Goal: Information Seeking & Learning: Learn about a topic

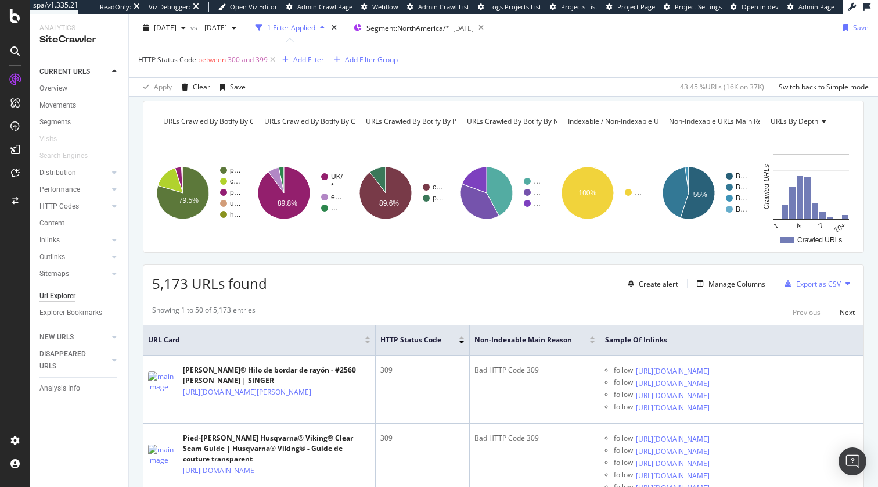
scroll to position [40, 0]
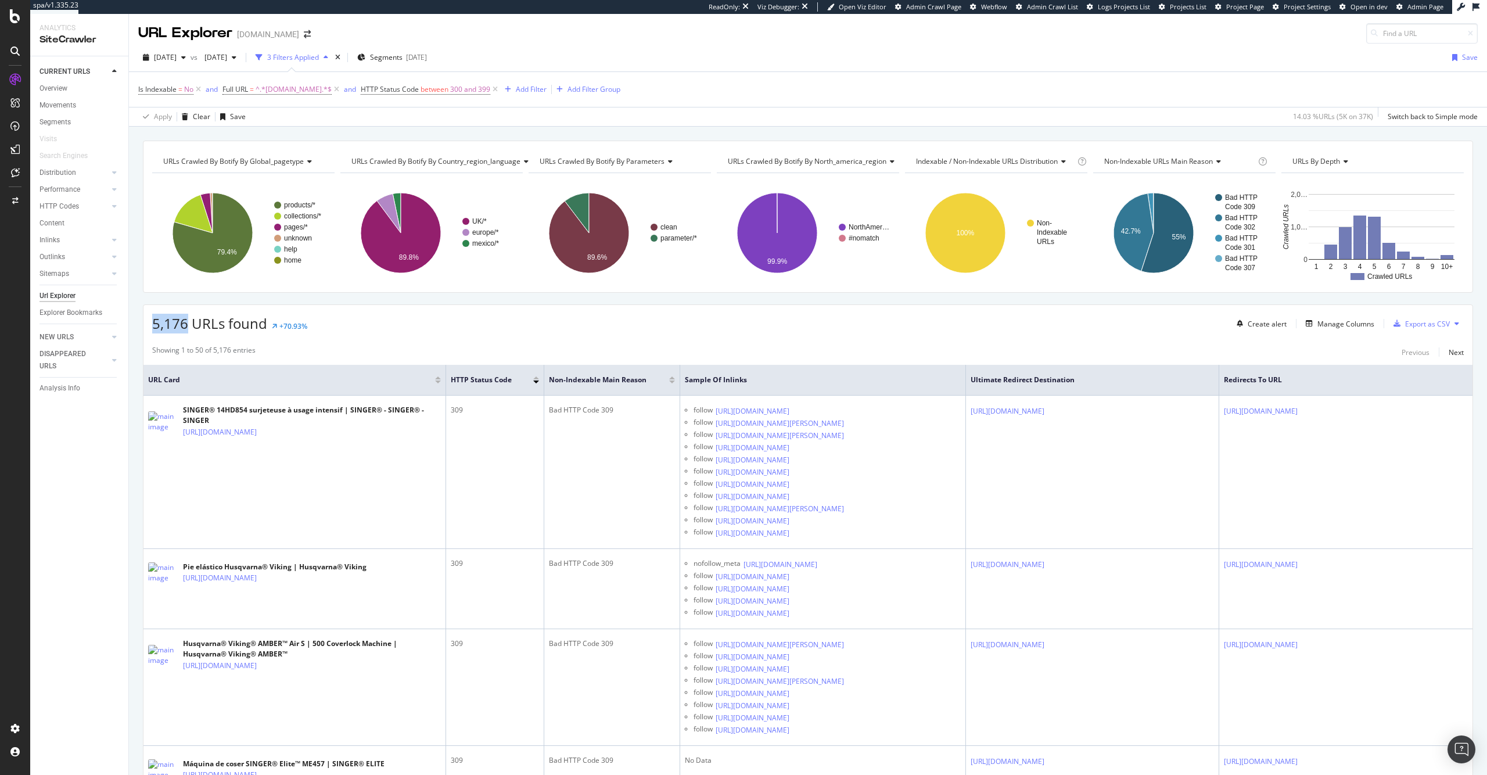
drag, startPoint x: 184, startPoint y: 322, endPoint x: 152, endPoint y: 321, distance: 32.5
click at [152, 321] on span "5,176 URLs found" at bounding box center [209, 323] width 115 height 19
click at [169, 321] on span "5,176 URLs found" at bounding box center [209, 323] width 115 height 19
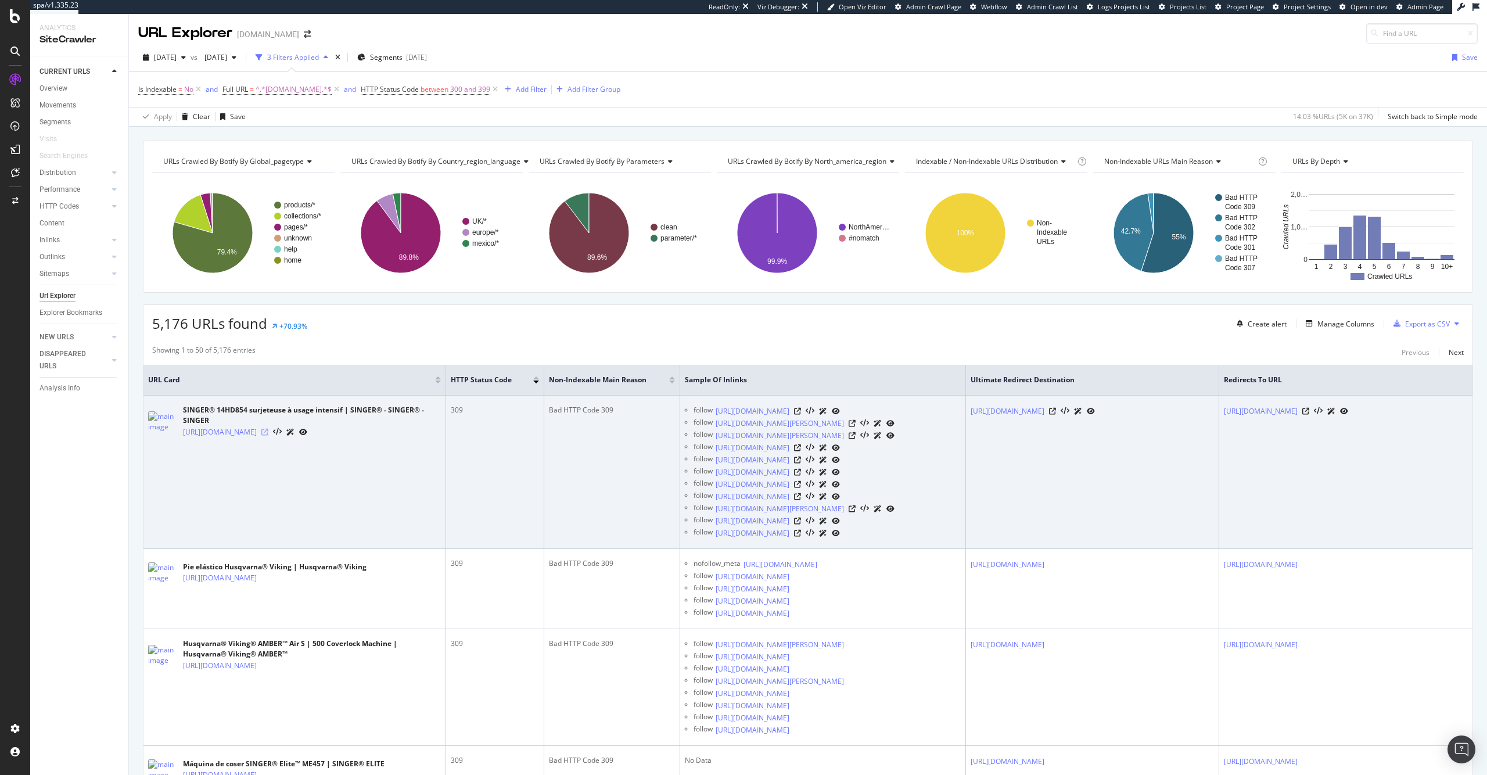
click at [268, 436] on icon at bounding box center [264, 432] width 7 height 7
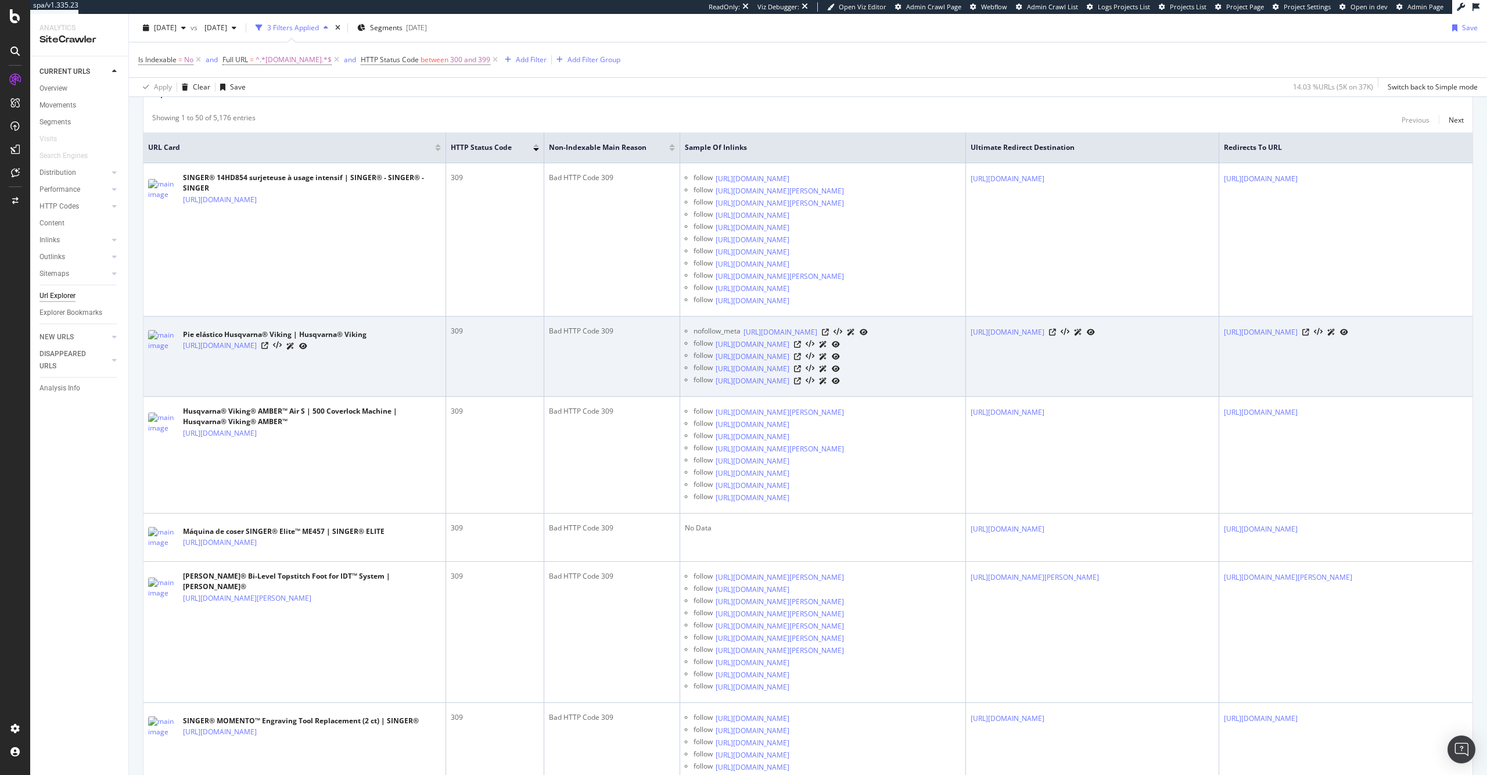
click at [367, 352] on div "https://www.singer.com/es/products/husqvarna-viking-elastic-foot" at bounding box center [275, 346] width 184 height 12
click at [268, 349] on icon at bounding box center [264, 345] width 7 height 7
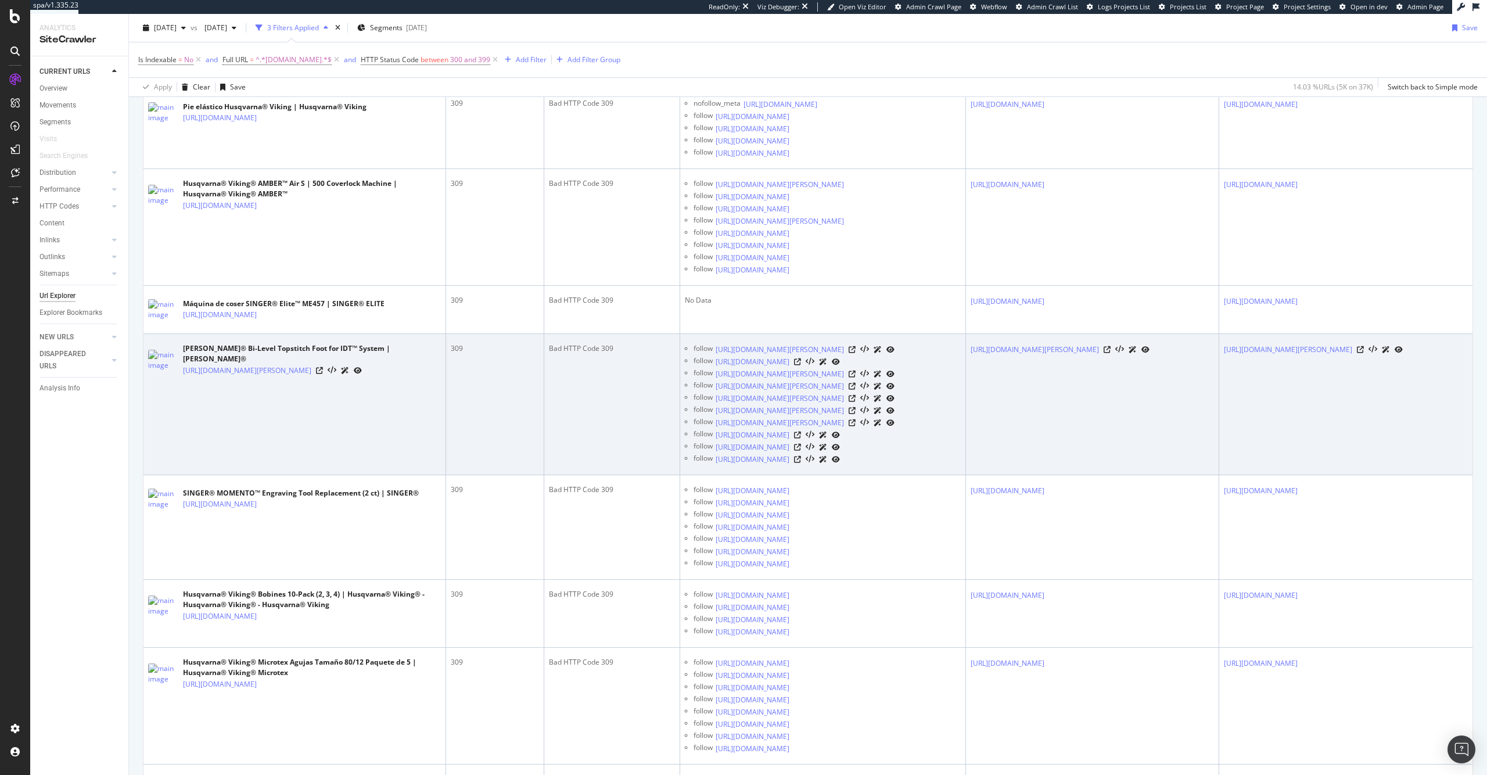
scroll to position [587, 0]
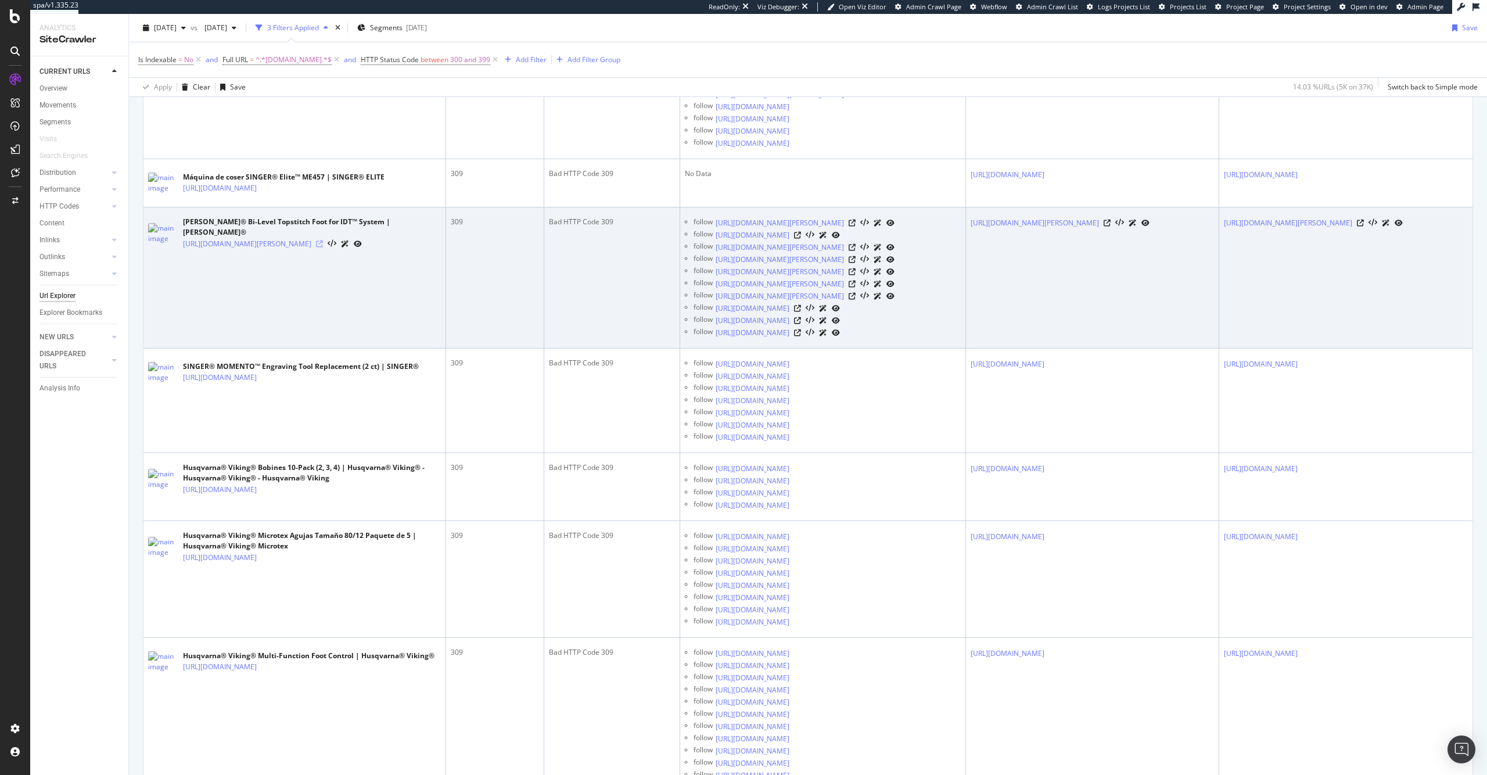
click at [323, 247] on icon at bounding box center [319, 243] width 7 height 7
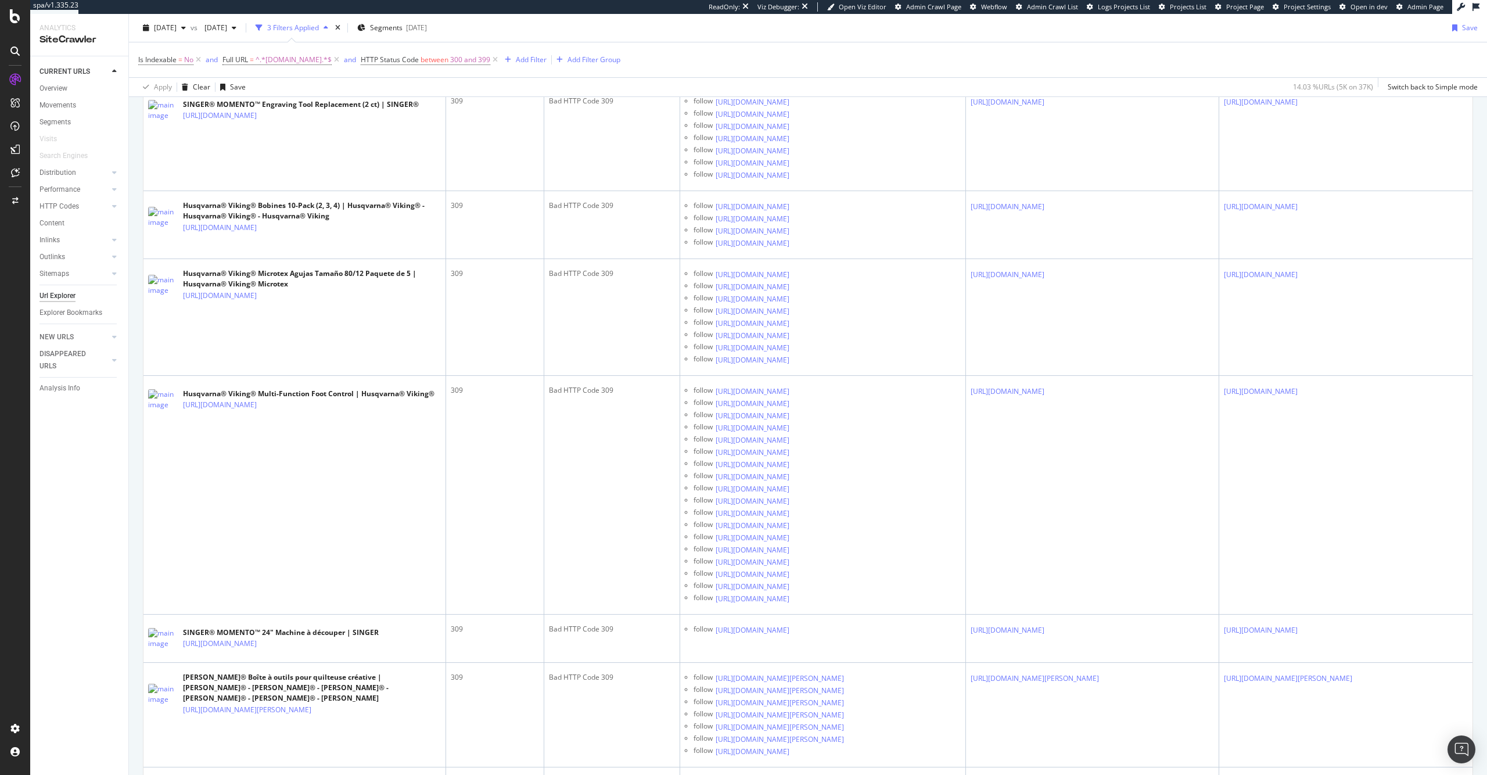
scroll to position [984, 0]
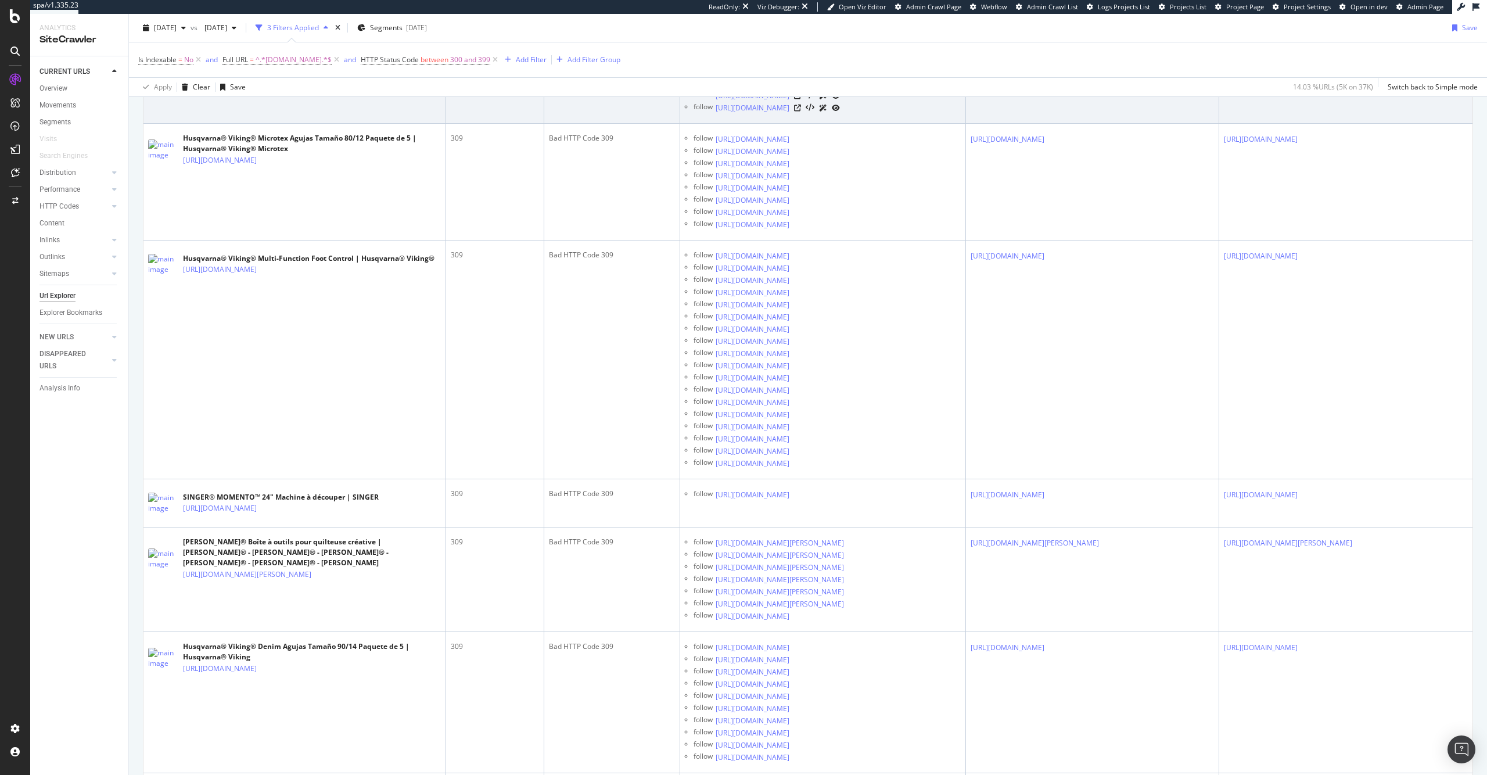
click at [268, 96] on icon at bounding box center [264, 92] width 7 height 7
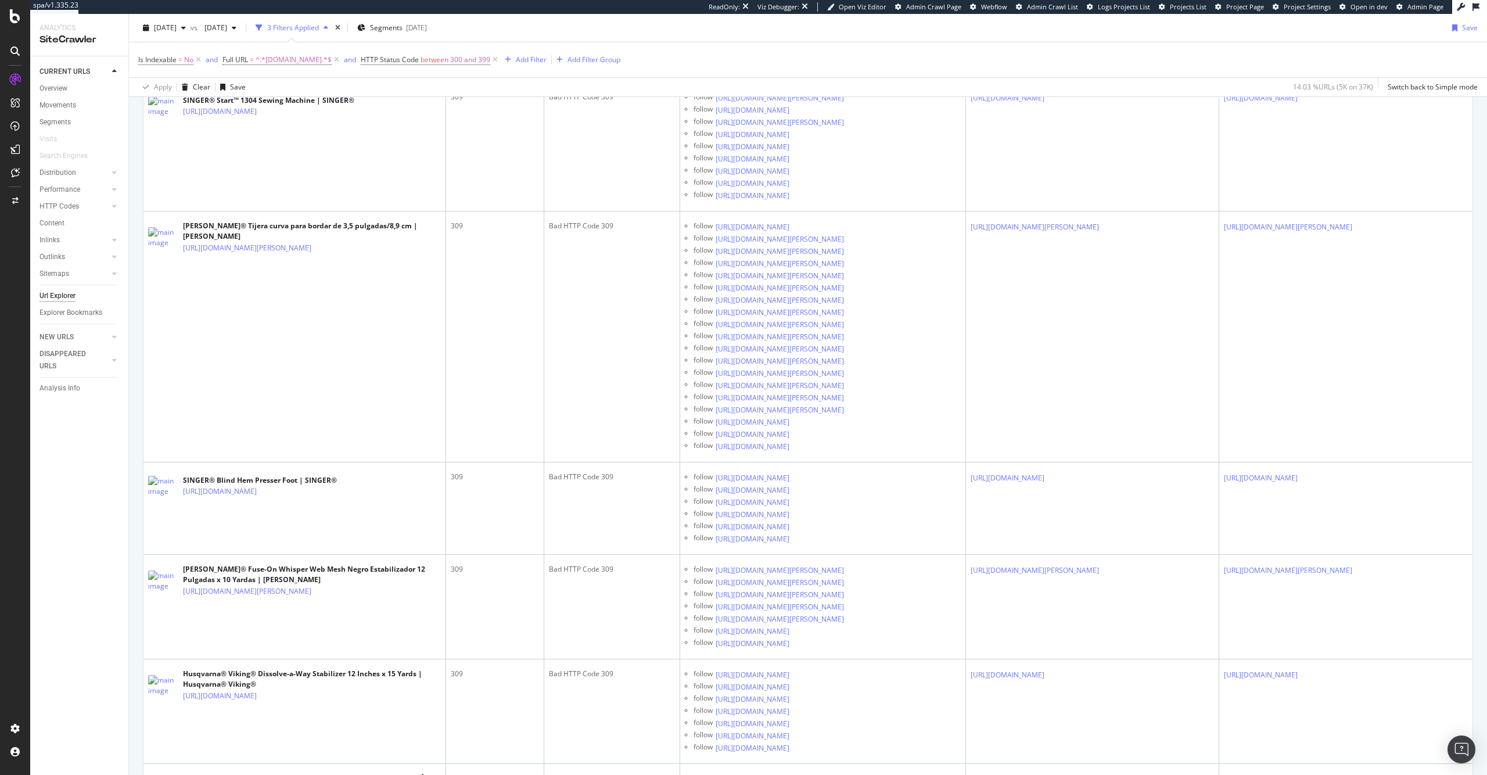
scroll to position [2045, 0]
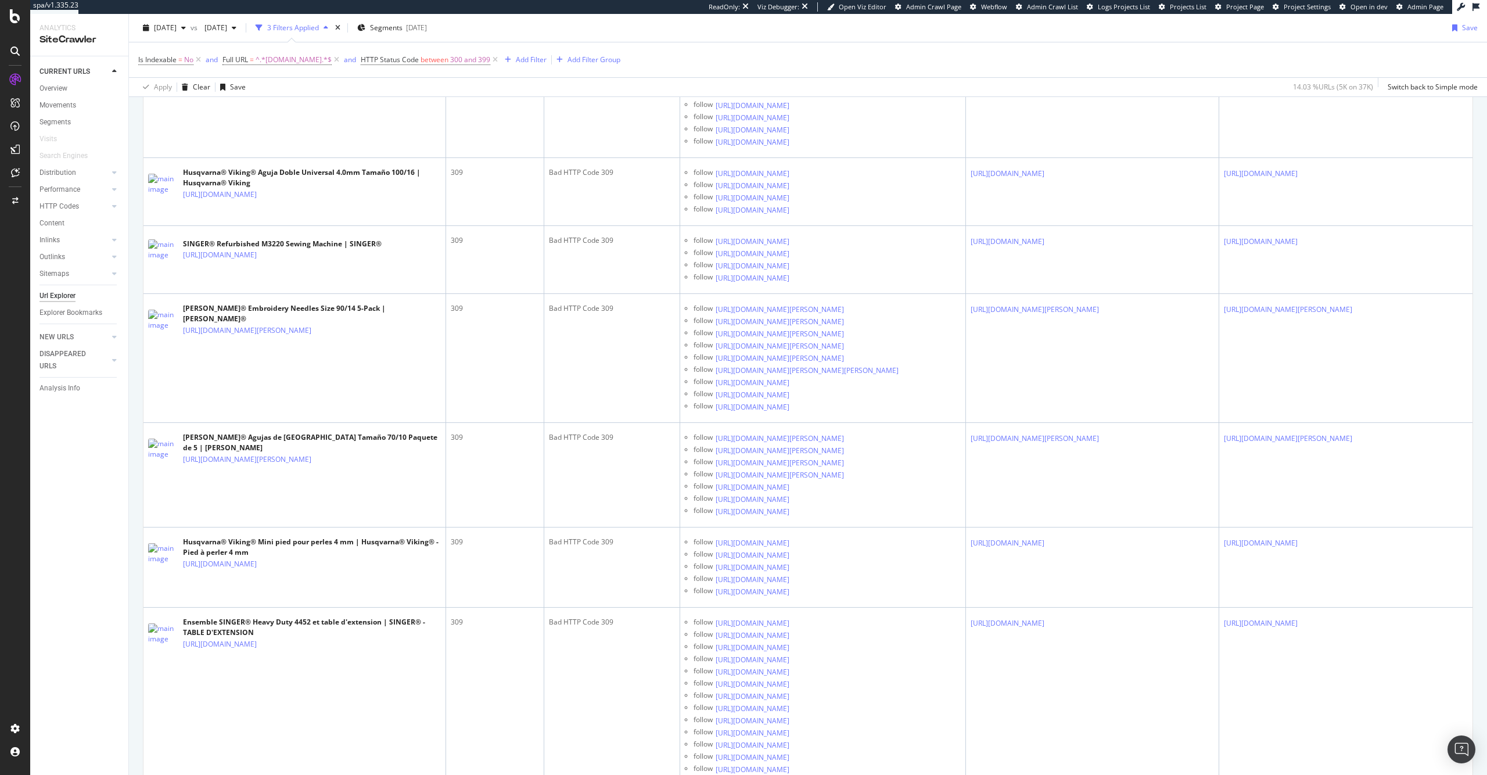
scroll to position [2979, 0]
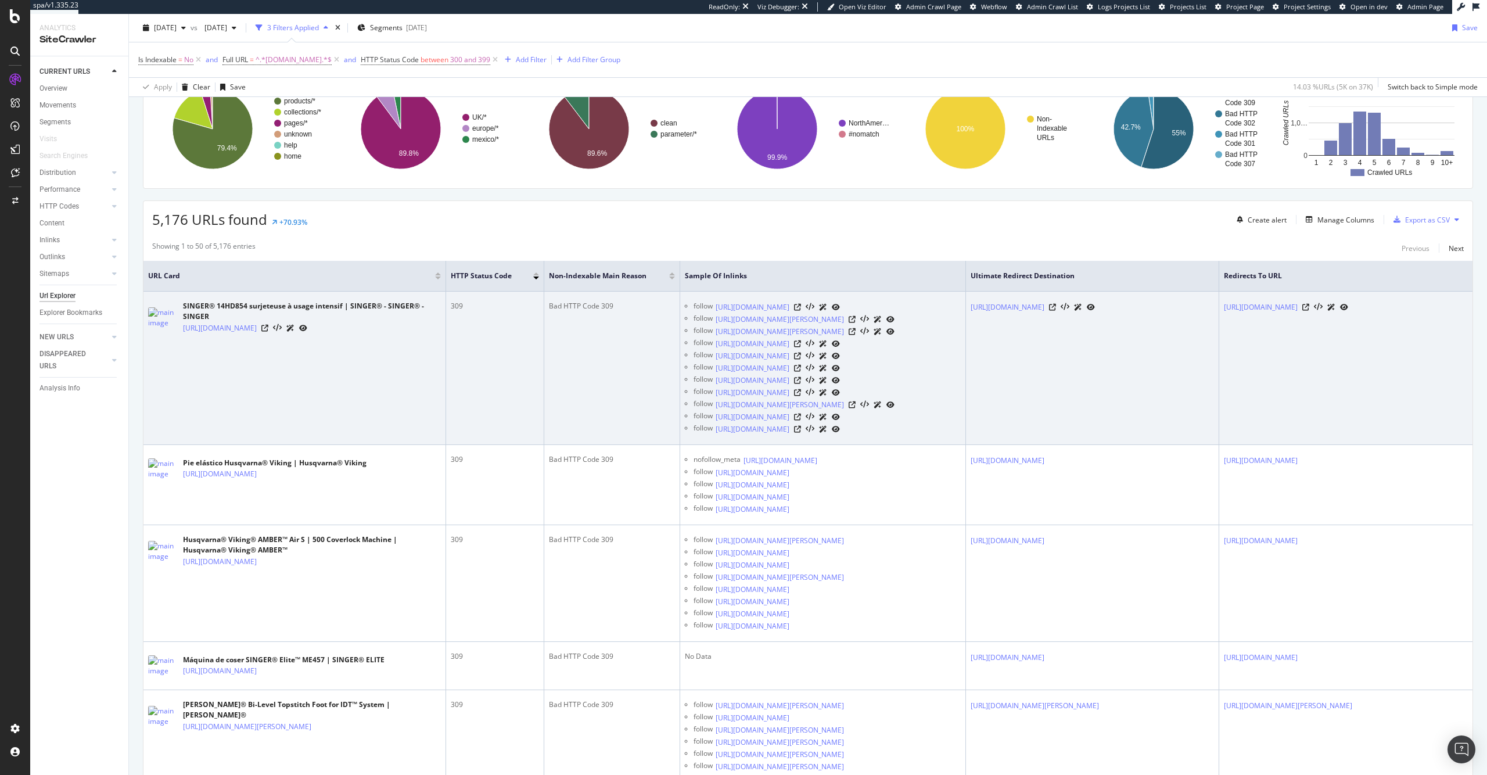
scroll to position [102, 0]
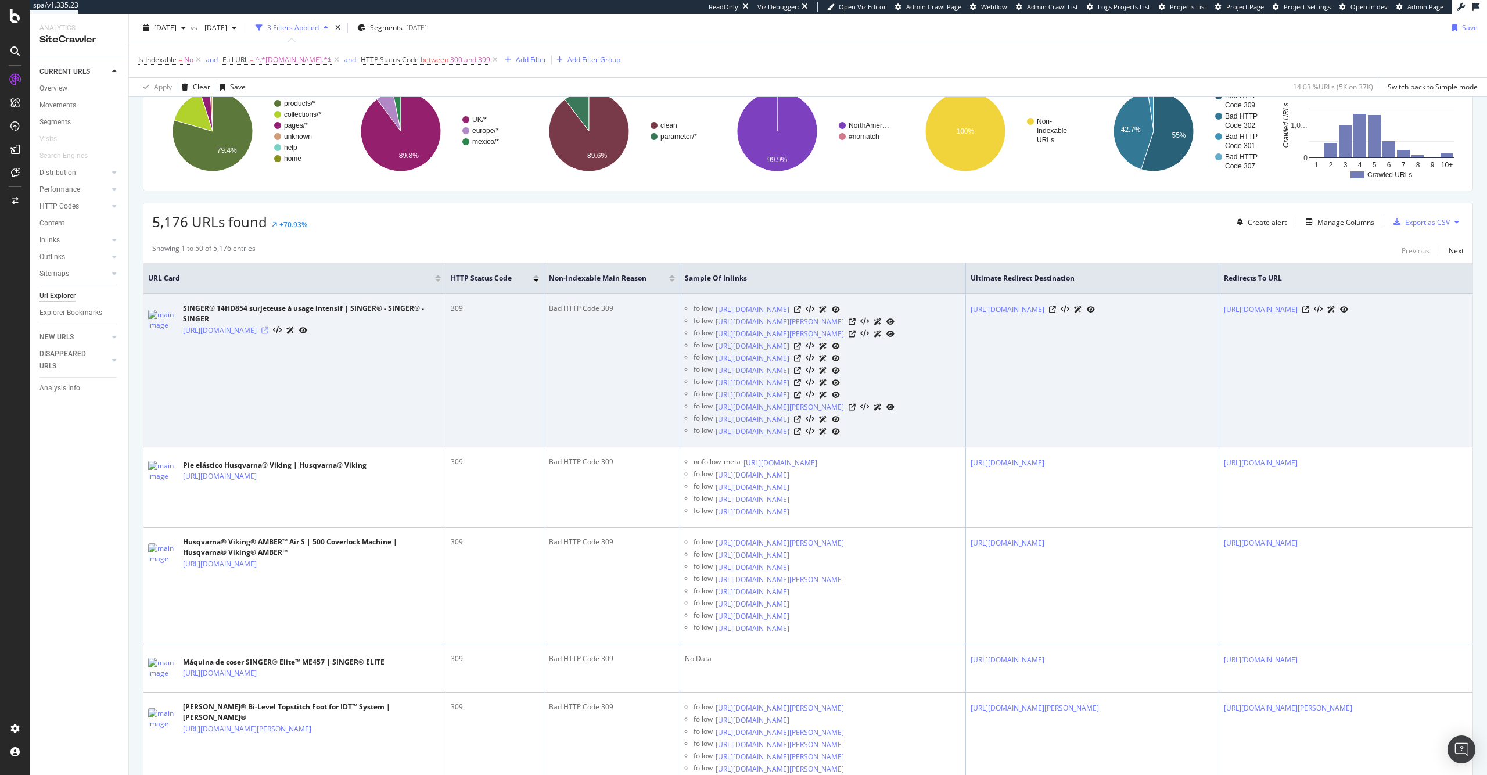
click at [268, 334] on icon at bounding box center [264, 330] width 7 height 7
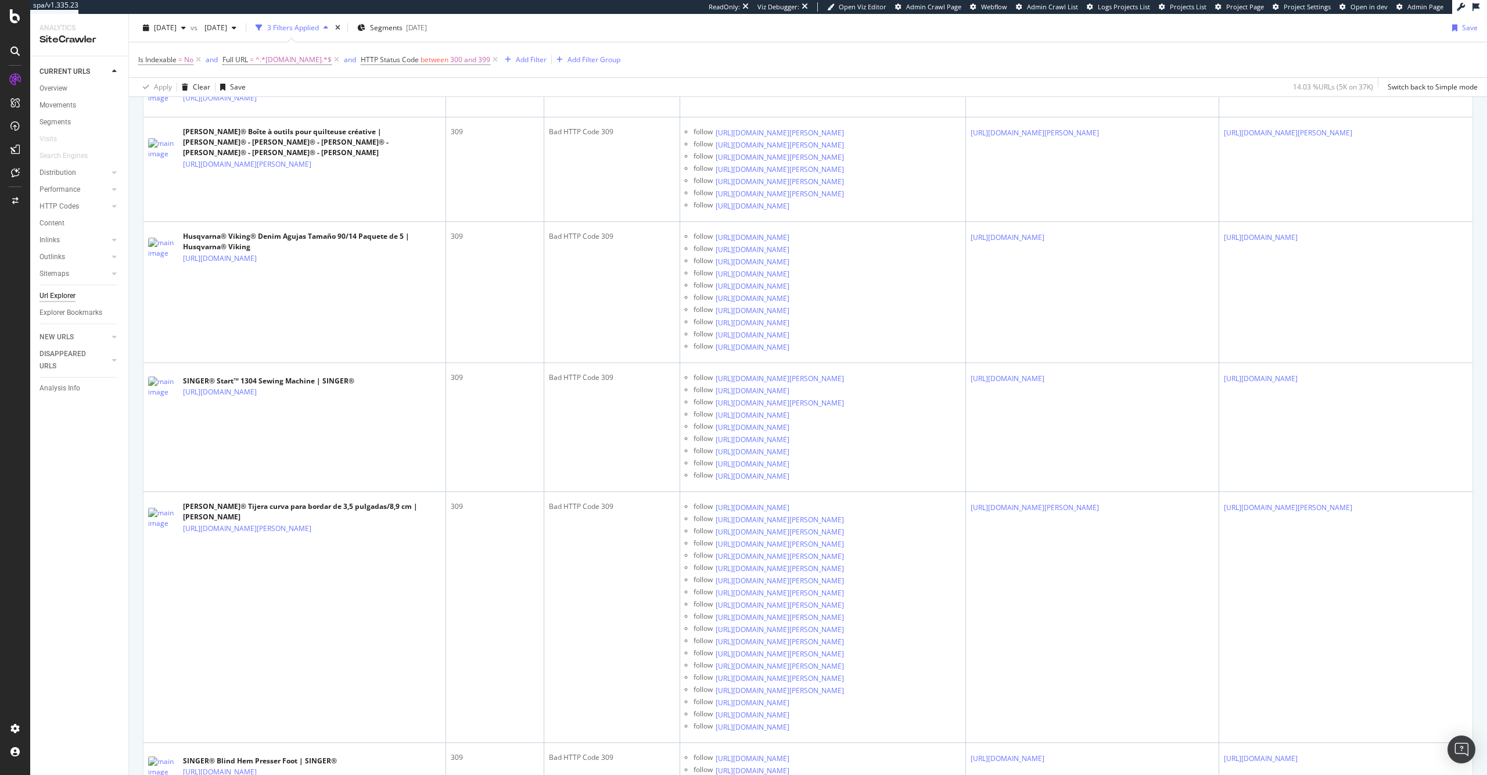
scroll to position [1395, 0]
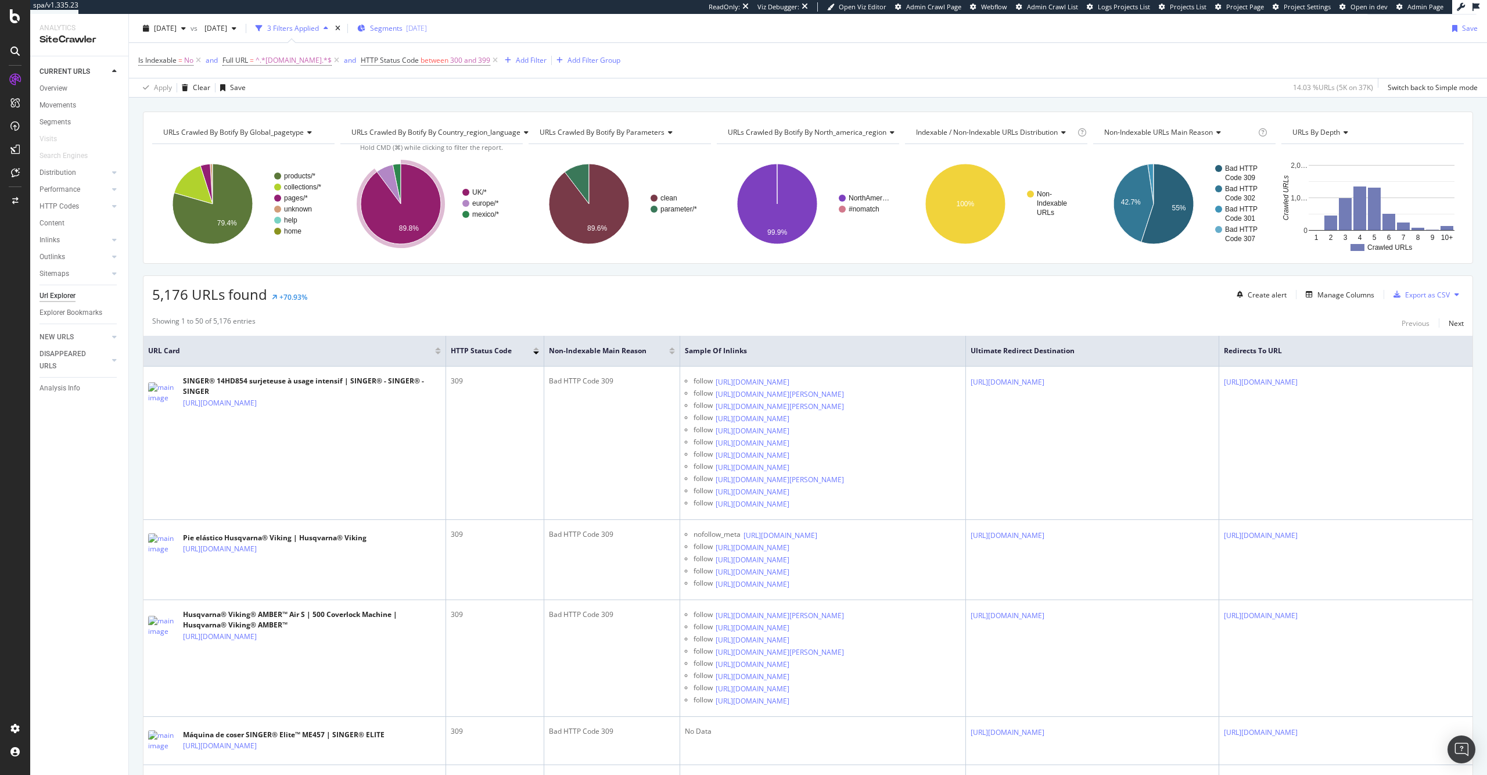
scroll to position [0, 0]
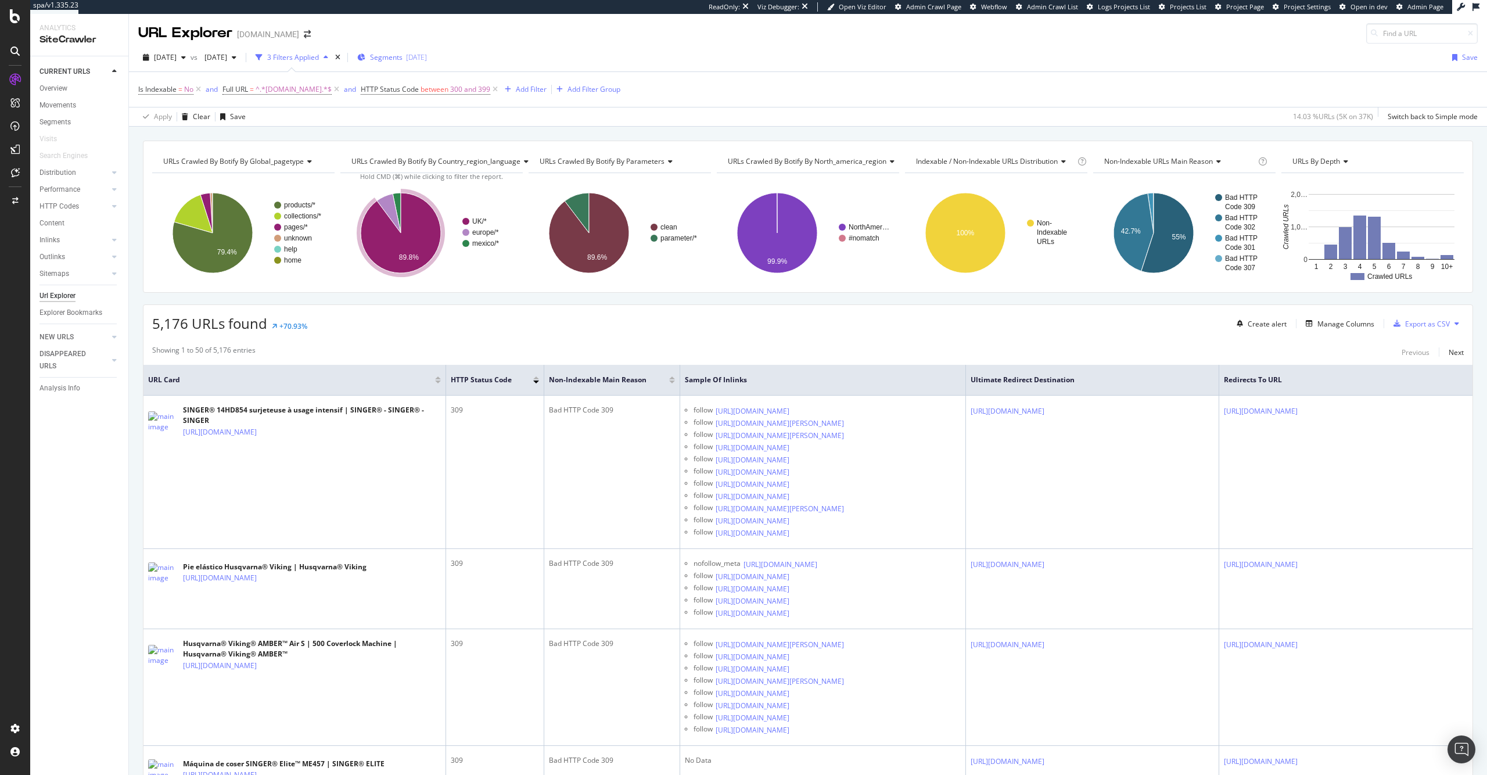
click at [403, 60] on span "Segments" at bounding box center [386, 57] width 33 height 10
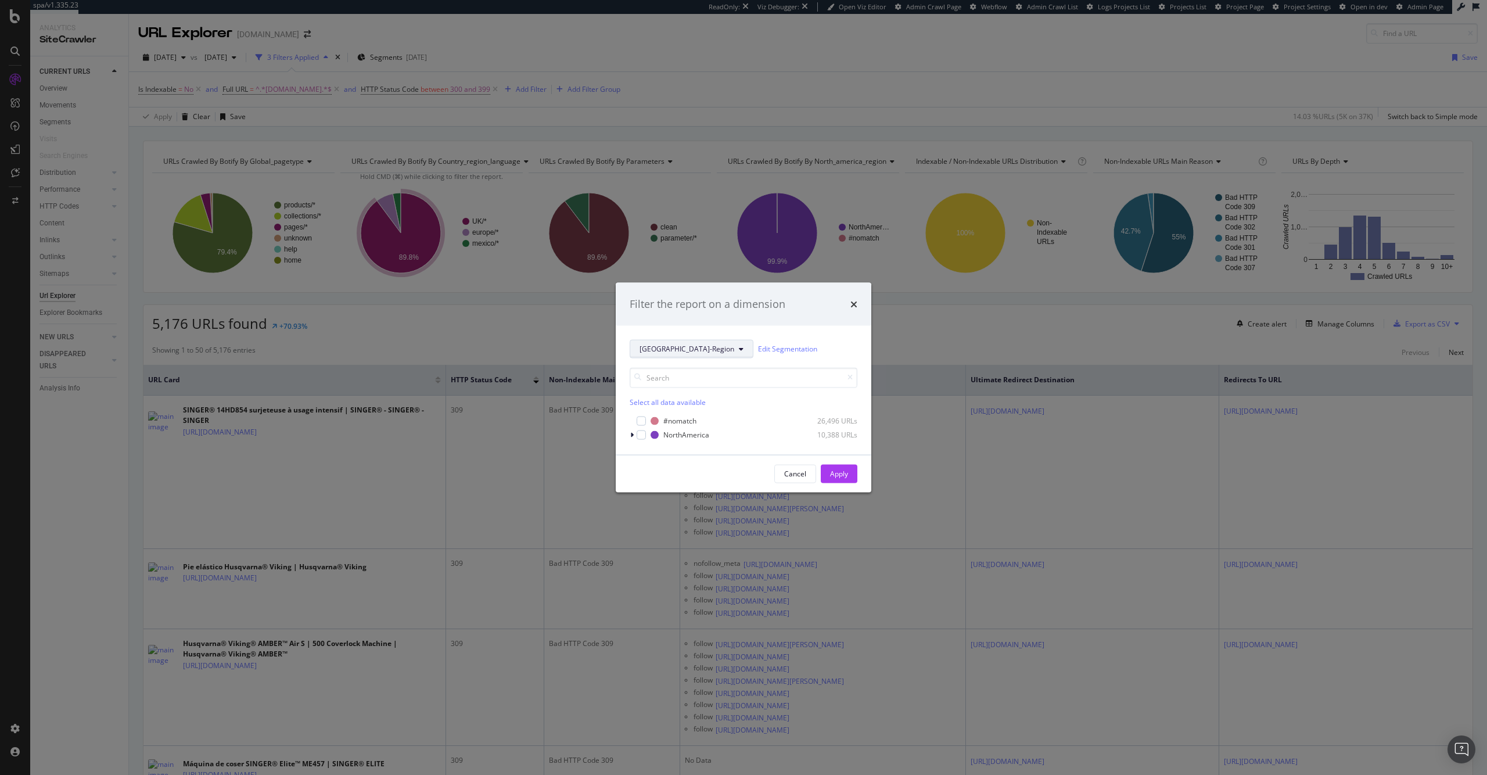
click at [698, 354] on button "[GEOGRAPHIC_DATA]-Region" at bounding box center [692, 348] width 124 height 19
click at [851, 308] on div "times" at bounding box center [853, 304] width 7 height 15
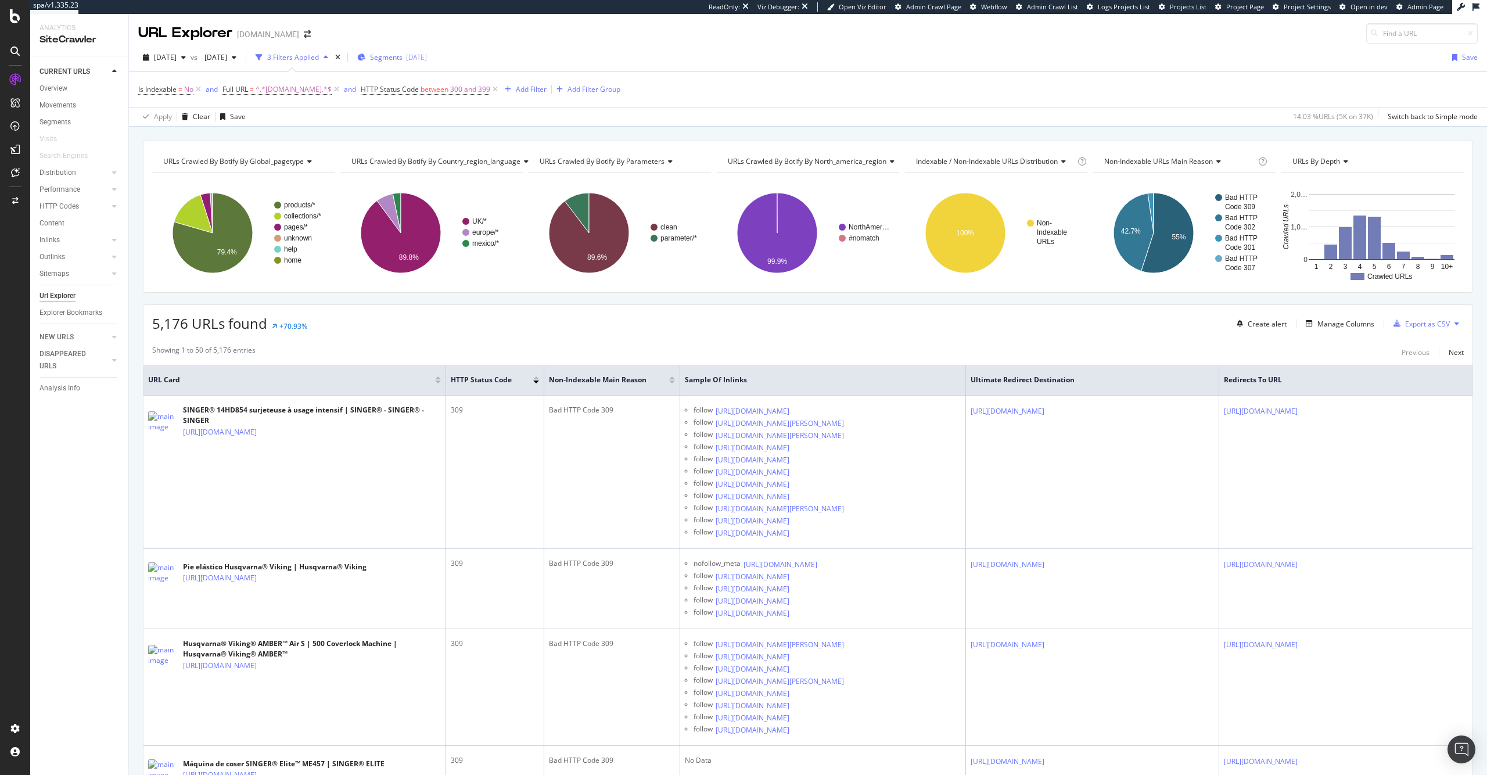
click at [403, 60] on span "Segments" at bounding box center [386, 57] width 33 height 10
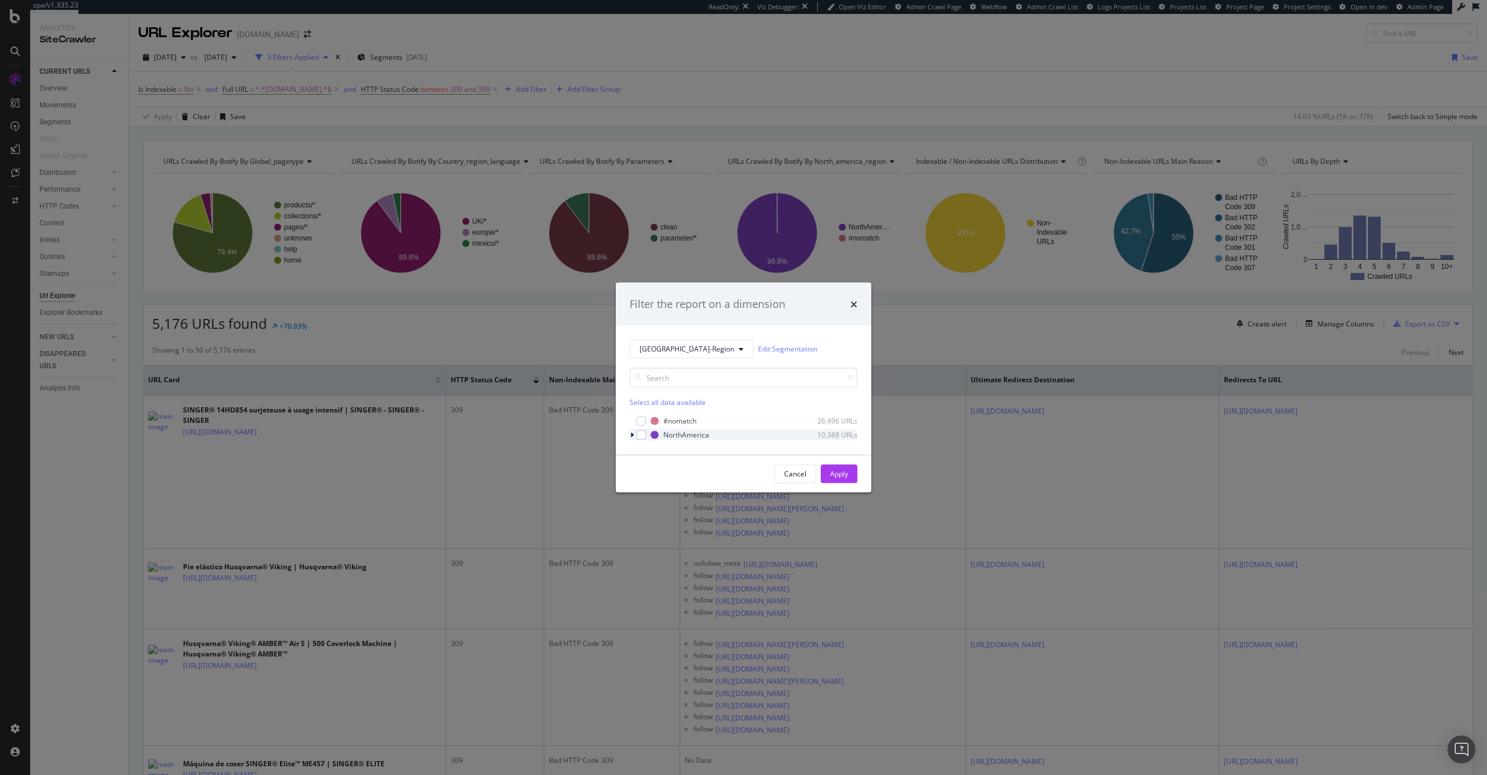
click at [634, 437] on div "modal" at bounding box center [633, 435] width 7 height 12
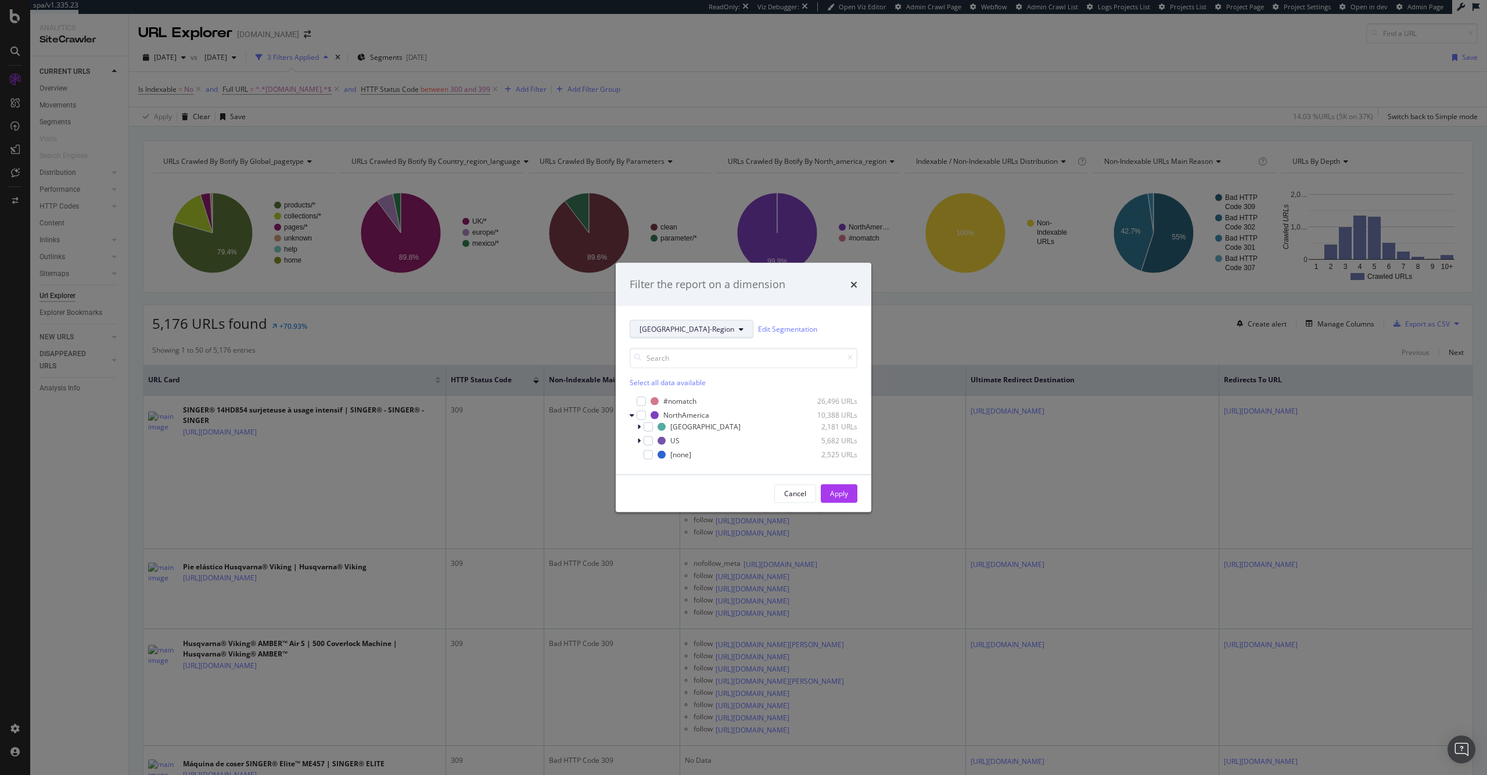
click at [680, 328] on span "[GEOGRAPHIC_DATA]-Region" at bounding box center [687, 329] width 95 height 10
drag, startPoint x: 811, startPoint y: 332, endPoint x: 811, endPoint y: 342, distance: 9.9
click at [811, 332] on div "North-America-Region Edit Segmentation" at bounding box center [744, 328] width 228 height 19
click at [641, 442] on div "modal" at bounding box center [640, 440] width 7 height 12
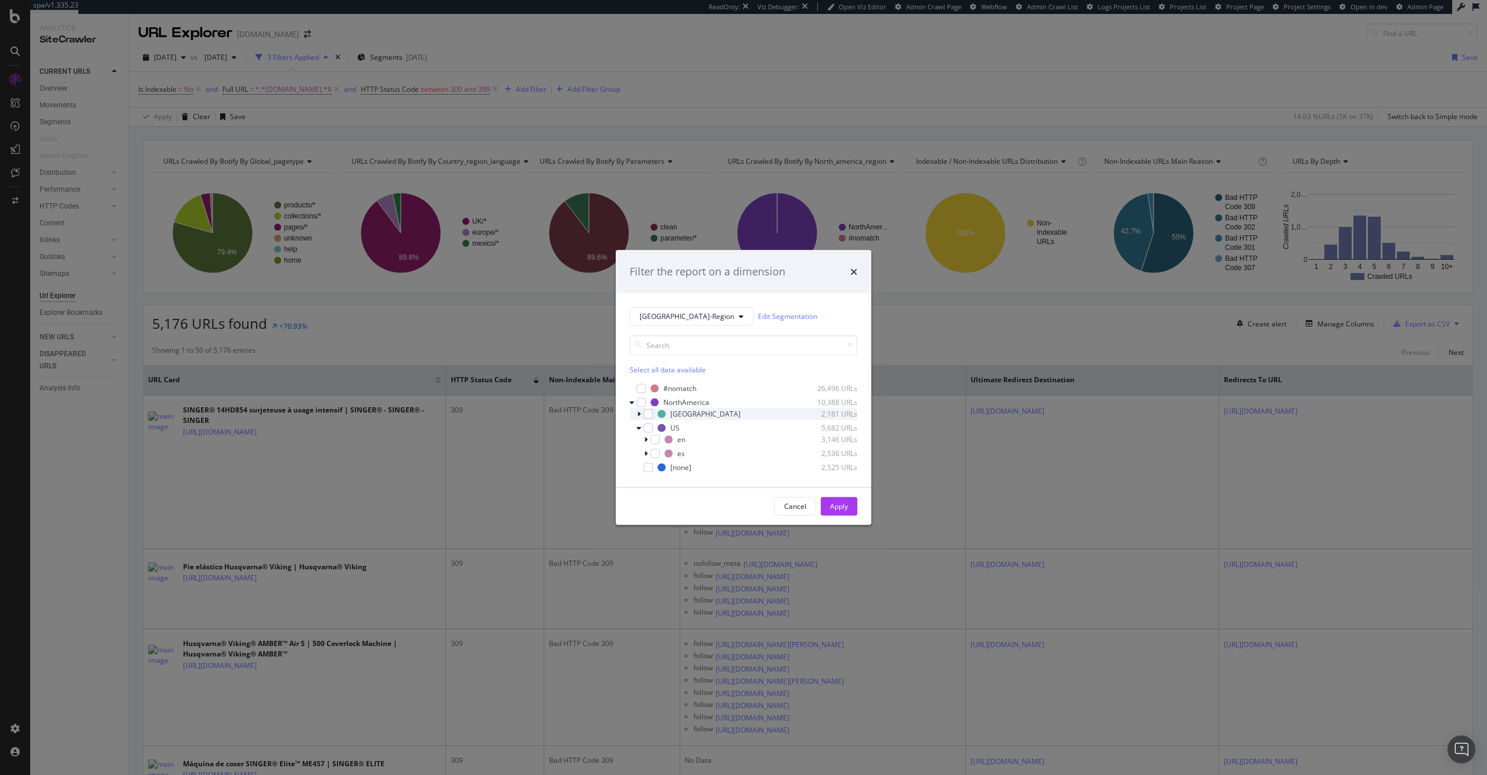
click at [641, 414] on div "modal" at bounding box center [640, 414] width 7 height 12
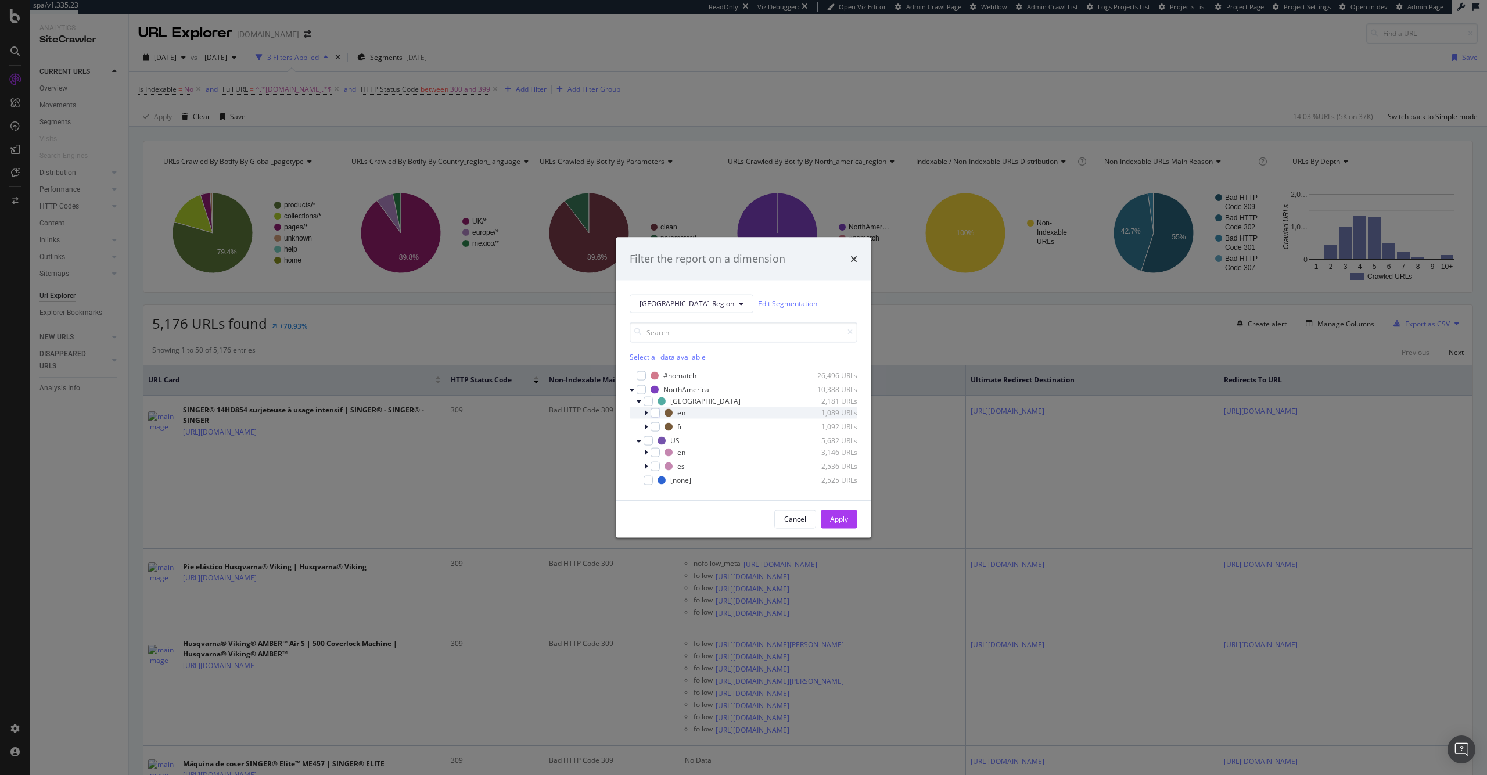
click at [646, 413] on icon "modal" at bounding box center [645, 412] width 3 height 7
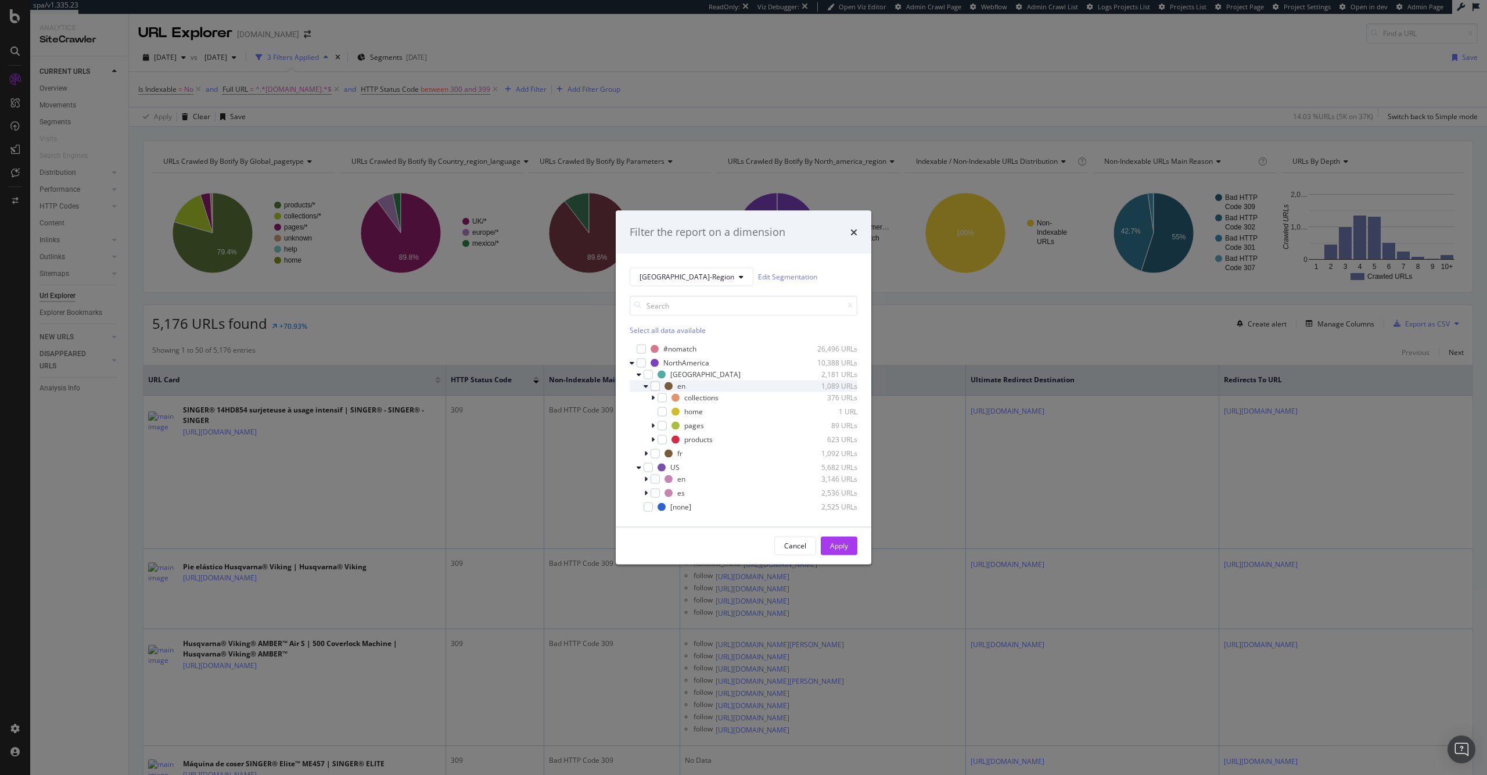
click at [647, 387] on icon "modal" at bounding box center [646, 385] width 5 height 7
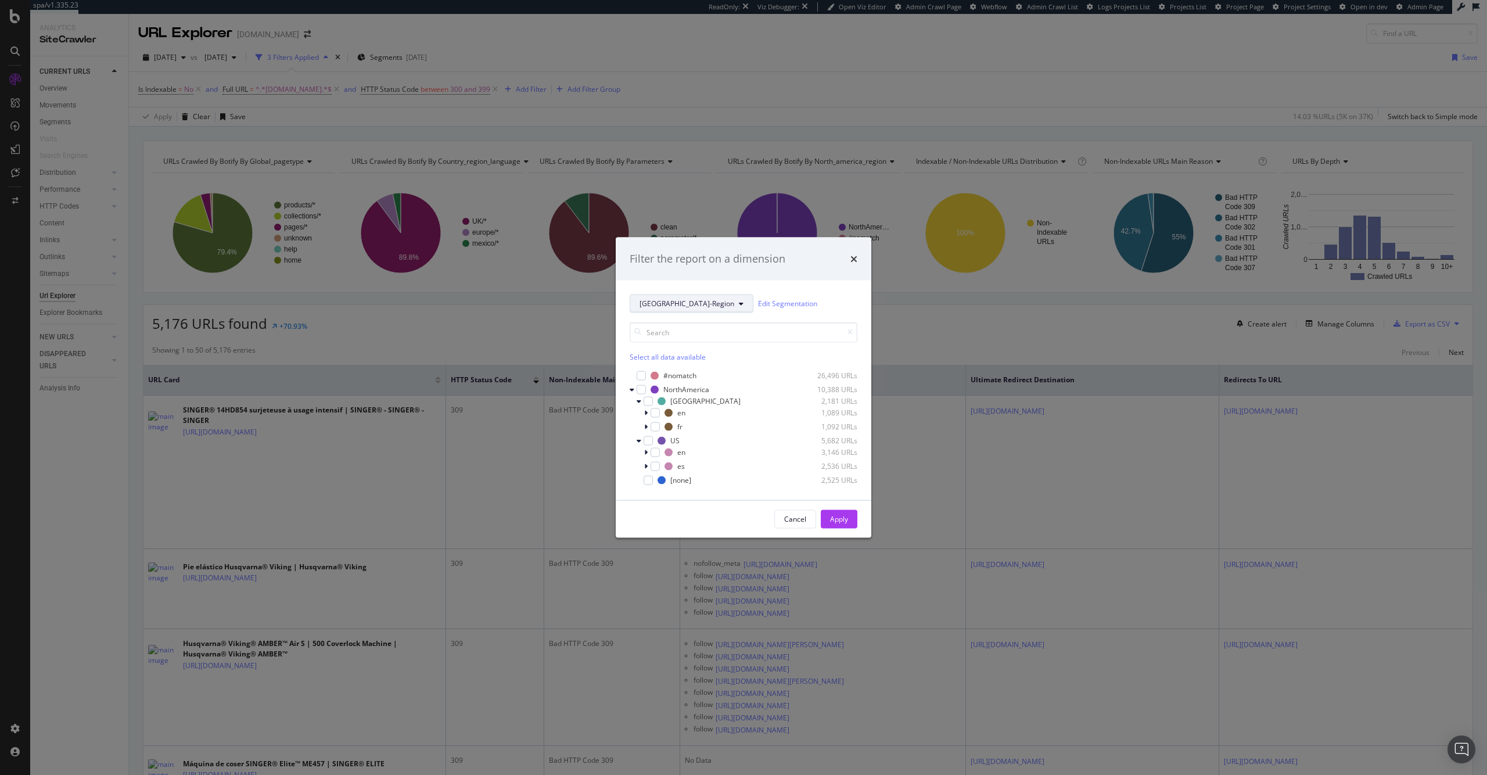
click at [677, 302] on span "[GEOGRAPHIC_DATA]-Region" at bounding box center [687, 304] width 95 height 10
click at [779, 348] on div "Select all data available" at bounding box center [744, 341] width 228 height 39
click at [852, 258] on icon "times" at bounding box center [853, 258] width 7 height 9
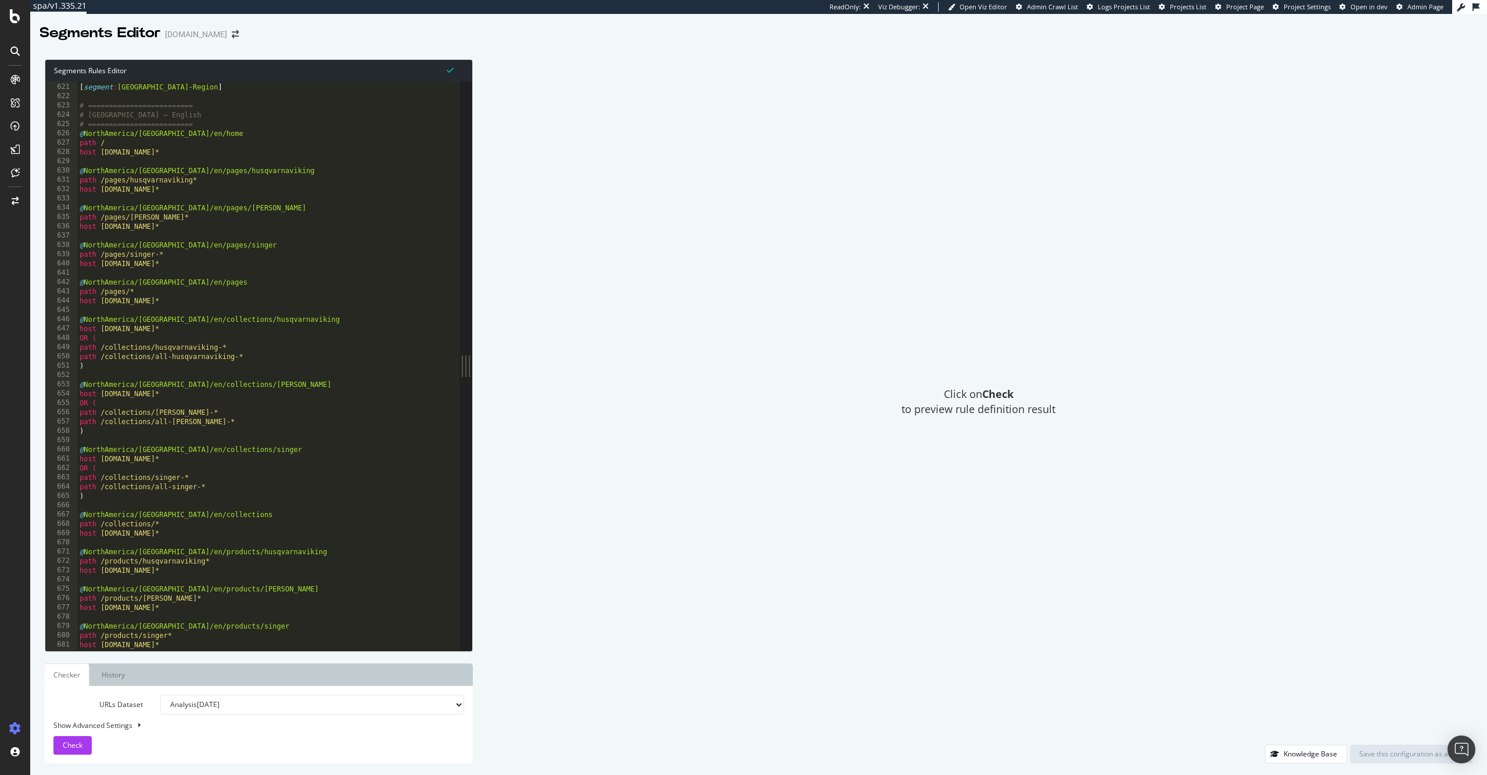
scroll to position [5761, 0]
